Goal: Task Accomplishment & Management: Use online tool/utility

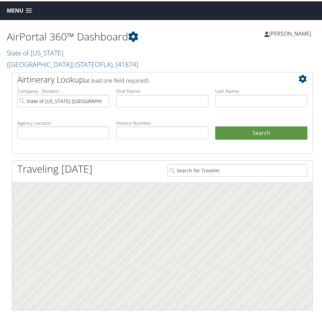
click at [14, 13] on span "Menu" at bounding box center [15, 9] width 17 height 6
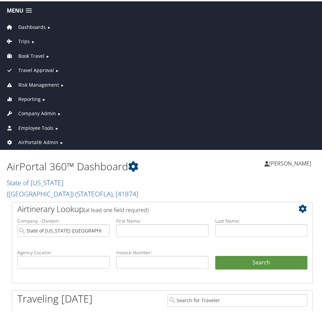
click at [31, 139] on span "AirPortal® Admin" at bounding box center [38, 140] width 40 height 7
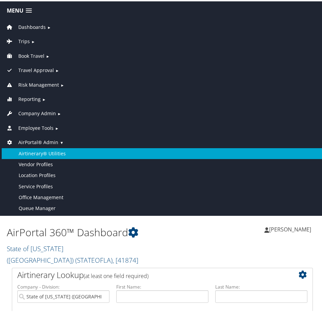
click at [43, 147] on link "Airtinerary® Utilities" at bounding box center [163, 152] width 322 height 11
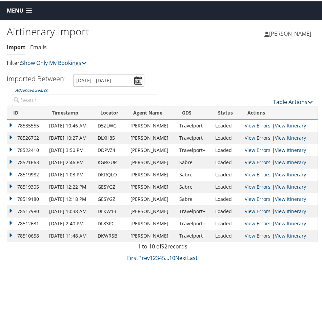
click at [293, 98] on link "Table Actions" at bounding box center [294, 100] width 40 height 7
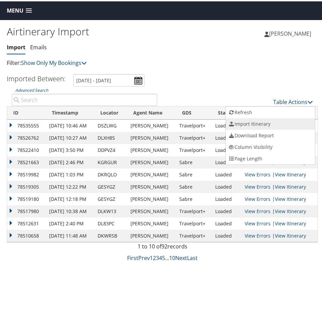
click at [250, 121] on link "Import Itinerary" at bounding box center [270, 123] width 89 height 12
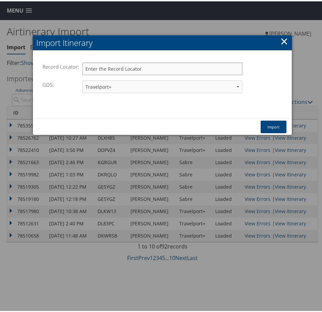
click at [97, 68] on input "Record Locator:" at bounding box center [162, 67] width 160 height 13
paste input "D5ZLWG"
type input "D5ZLWG"
click at [274, 127] on button "Import" at bounding box center [274, 125] width 26 height 13
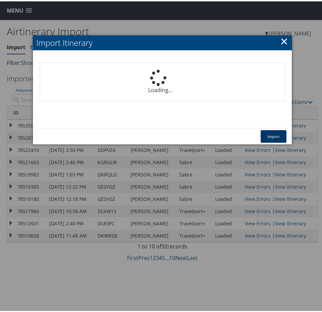
select select "1P"
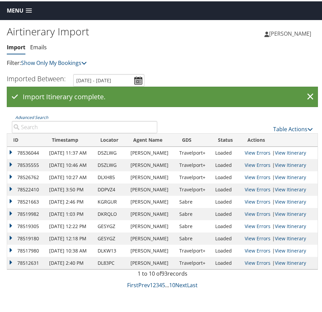
click at [13, 6] on span "Menu" at bounding box center [15, 9] width 17 height 6
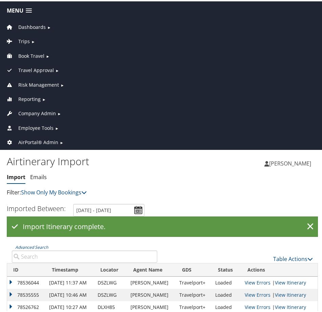
click at [27, 24] on span "Dashboards" at bounding box center [31, 25] width 27 height 7
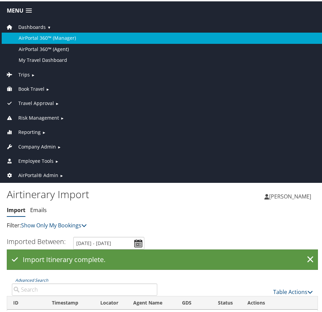
click at [43, 33] on link "AirPortal 360™ (Manager)" at bounding box center [163, 36] width 322 height 11
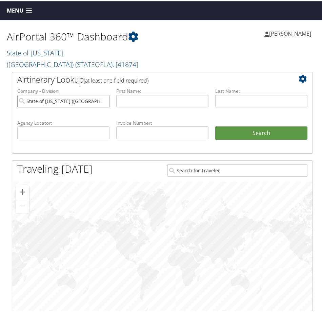
click at [100, 93] on input "State of Louisiana (SOLA)" at bounding box center [63, 99] width 92 height 13
click at [64, 125] on input "text" at bounding box center [63, 131] width 92 height 13
paste input "D5ZLWG"
type input "D5ZLWG"
click at [215, 125] on button "Search" at bounding box center [261, 132] width 92 height 14
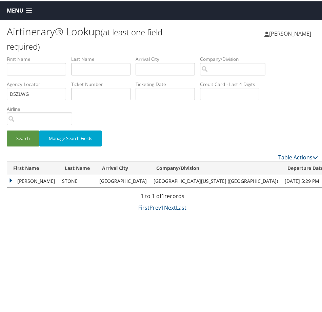
click at [9, 180] on td "SHELBY DUNLAP PHILLIPS" at bounding box center [33, 179] width 52 height 12
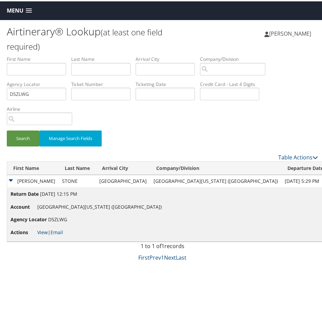
click at [42, 231] on link "View" at bounding box center [42, 230] width 11 height 6
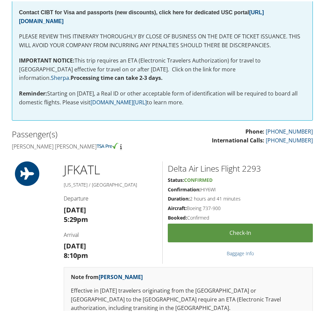
scroll to position [34, 0]
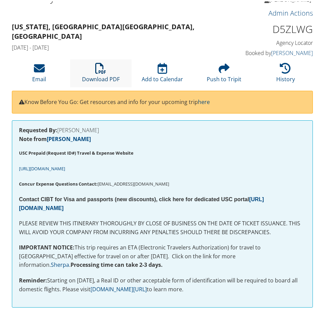
click at [105, 70] on icon at bounding box center [100, 66] width 11 height 11
